Goal: Task Accomplishment & Management: Manage account settings

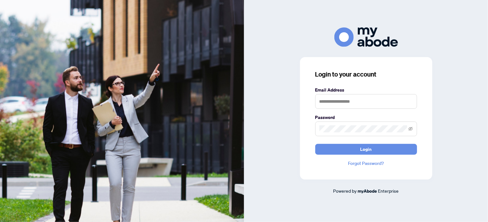
click at [323, 105] on input "text" at bounding box center [367, 101] width 102 height 15
click at [323, 104] on input "text" at bounding box center [367, 101] width 102 height 15
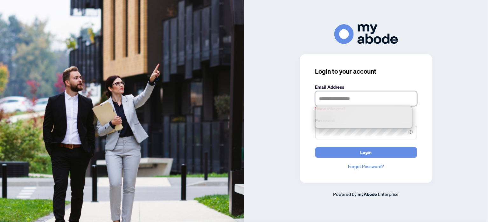
click at [332, 102] on input "text" at bounding box center [367, 98] width 102 height 15
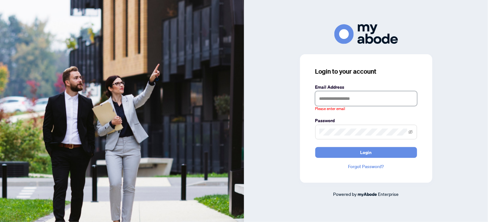
click at [336, 101] on input "text" at bounding box center [367, 98] width 102 height 15
click at [362, 154] on span "Login" at bounding box center [366, 152] width 11 height 10
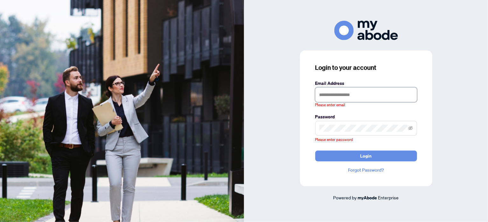
click at [351, 96] on input "text" at bounding box center [367, 94] width 102 height 15
click at [360, 158] on button "Login" at bounding box center [367, 155] width 102 height 11
click at [345, 97] on input "text" at bounding box center [367, 94] width 102 height 15
click at [330, 94] on input "text" at bounding box center [367, 94] width 102 height 15
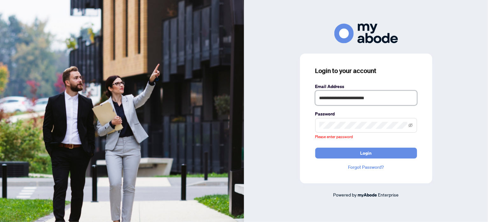
type input "**********"
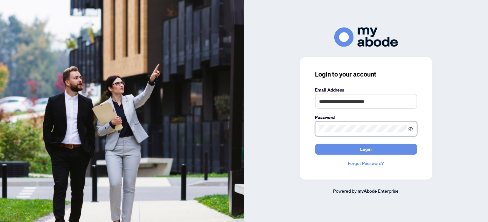
click at [413, 127] on icon "eye-invisible" at bounding box center [411, 129] width 4 height 4
click at [378, 148] on button "Login" at bounding box center [367, 149] width 102 height 11
click at [364, 148] on span "Login" at bounding box center [366, 149] width 11 height 10
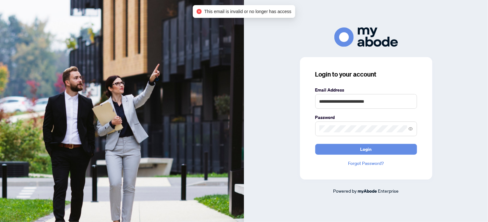
click at [373, 164] on link "Forgot Password?" at bounding box center [367, 163] width 102 height 7
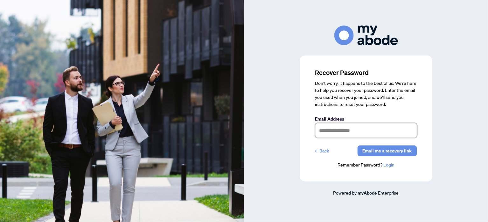
click at [330, 130] on input "text" at bounding box center [367, 130] width 102 height 15
type input "**********"
click at [376, 143] on div "**********" at bounding box center [367, 118] width 102 height 100
click at [374, 151] on span "Email me a recovery link" at bounding box center [387, 151] width 49 height 10
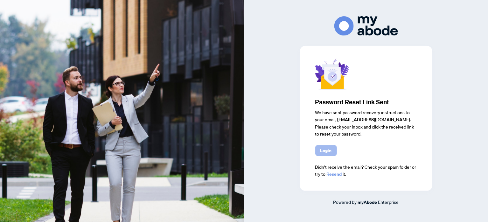
click at [326, 152] on span "Login" at bounding box center [326, 150] width 11 height 10
